Goal: Task Accomplishment & Management: Use online tool/utility

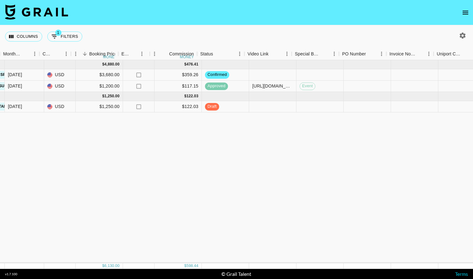
scroll to position [0, 384]
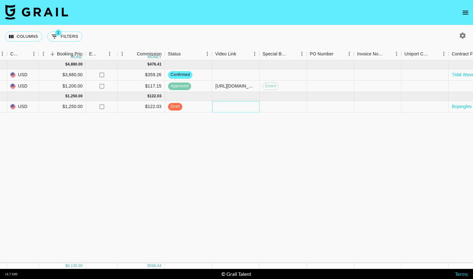
click at [227, 107] on div at bounding box center [235, 106] width 47 height 11
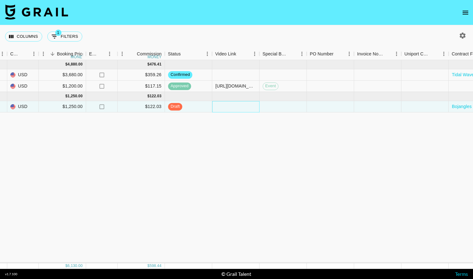
click at [227, 107] on div at bounding box center [235, 106] width 47 height 11
type input "[URL][DOMAIN_NAME]"
click at [254, 134] on div "[DATE] ( 2 ) $ 4,880.00 $ 476.41 receILCZqnEPOSSjc cara_bowman12 [EMAIL_ADDRESS…" at bounding box center [139, 161] width 1047 height 203
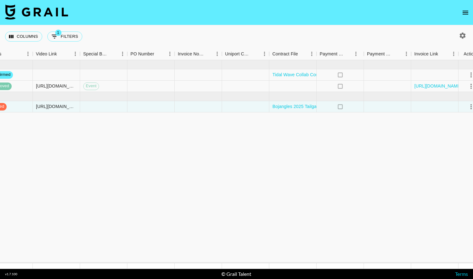
scroll to position [0, 574]
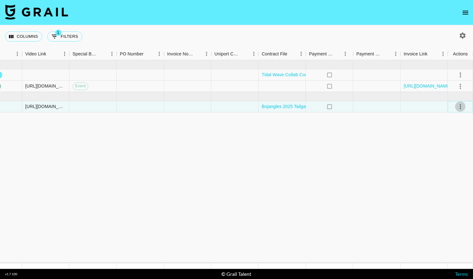
click at [462, 107] on icon "select merge strategy" at bounding box center [461, 107] width 8 height 8
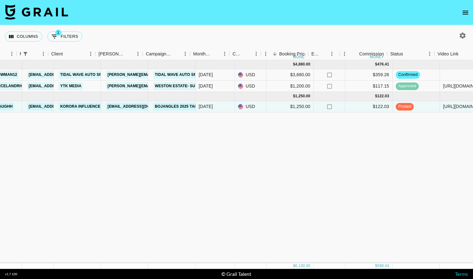
scroll to position [0, 188]
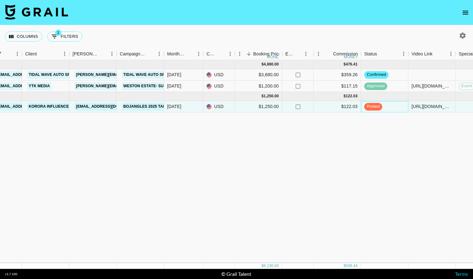
click at [370, 106] on span "posted" at bounding box center [373, 107] width 18 height 6
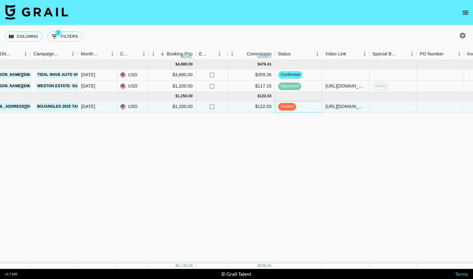
scroll to position [0, 274]
click at [290, 87] on span "approved" at bounding box center [288, 86] width 23 height 6
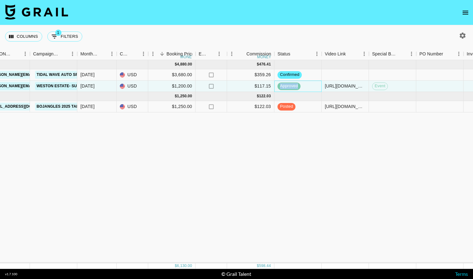
click at [290, 87] on span "approved" at bounding box center [288, 86] width 23 height 6
click at [287, 105] on span "posted" at bounding box center [286, 107] width 18 height 6
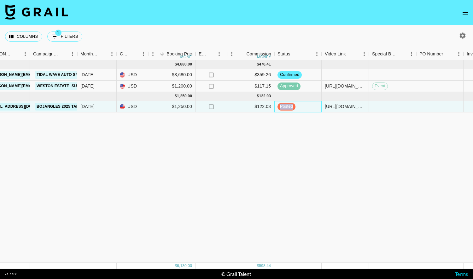
click at [287, 105] on span "posted" at bounding box center [286, 107] width 18 height 6
click at [311, 139] on div "[DATE] ( 2 ) $ 4,880.00 $ 476.41 receILCZqnEPOSSjc cara_bowman12 [EMAIL_ADDRESS…" at bounding box center [249, 161] width 1047 height 203
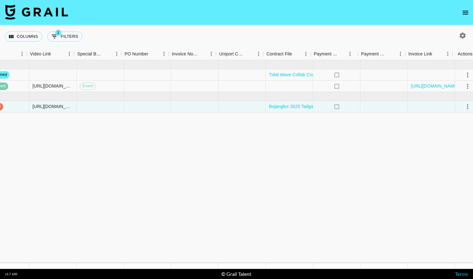
scroll to position [0, 574]
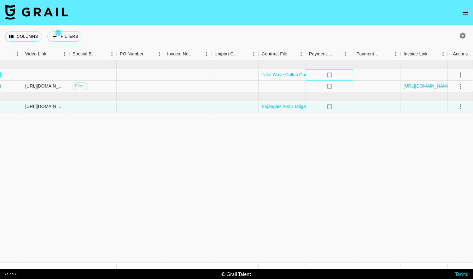
click at [329, 75] on icon "no" at bounding box center [329, 75] width 6 height 6
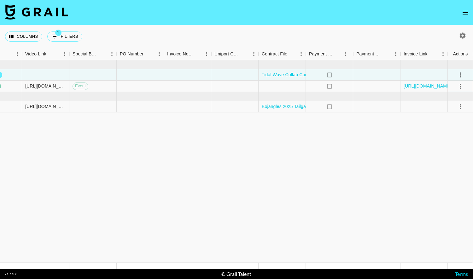
click at [459, 85] on icon "select merge strategy" at bounding box center [461, 87] width 8 height 8
